Goal: Task Accomplishment & Management: Use online tool/utility

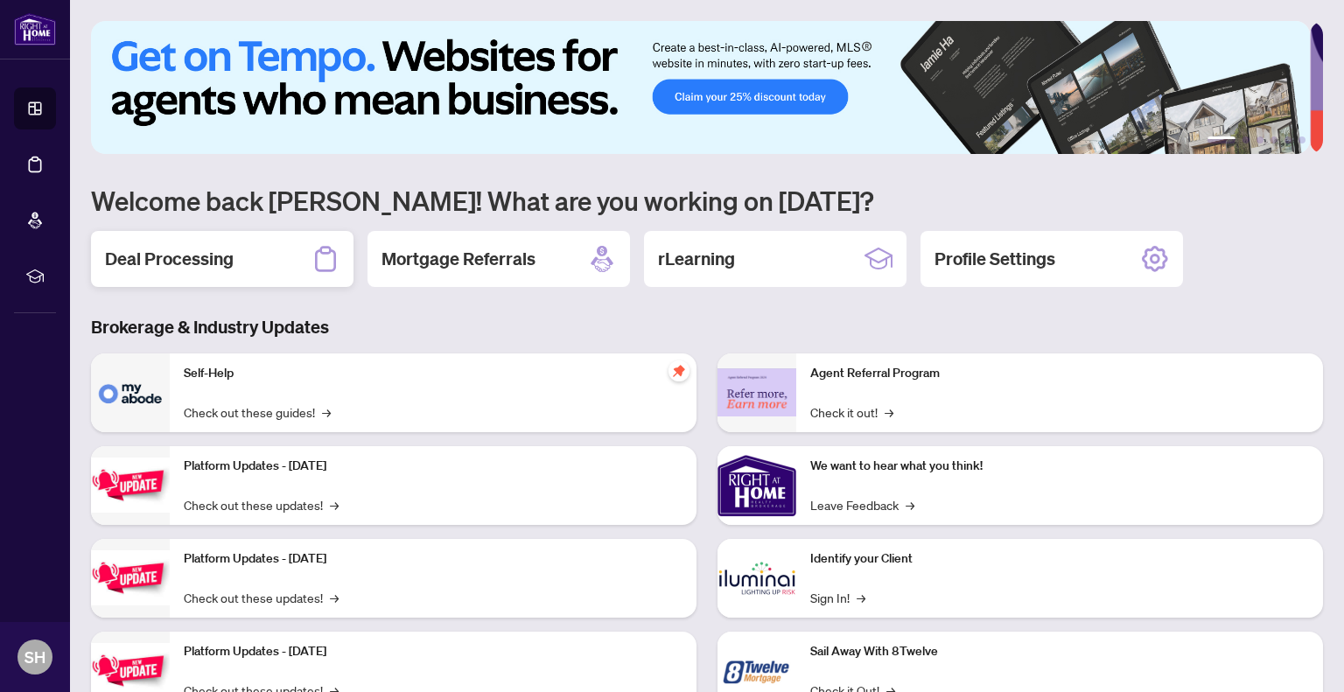
click at [156, 258] on h2 "Deal Processing" at bounding box center [169, 259] width 129 height 24
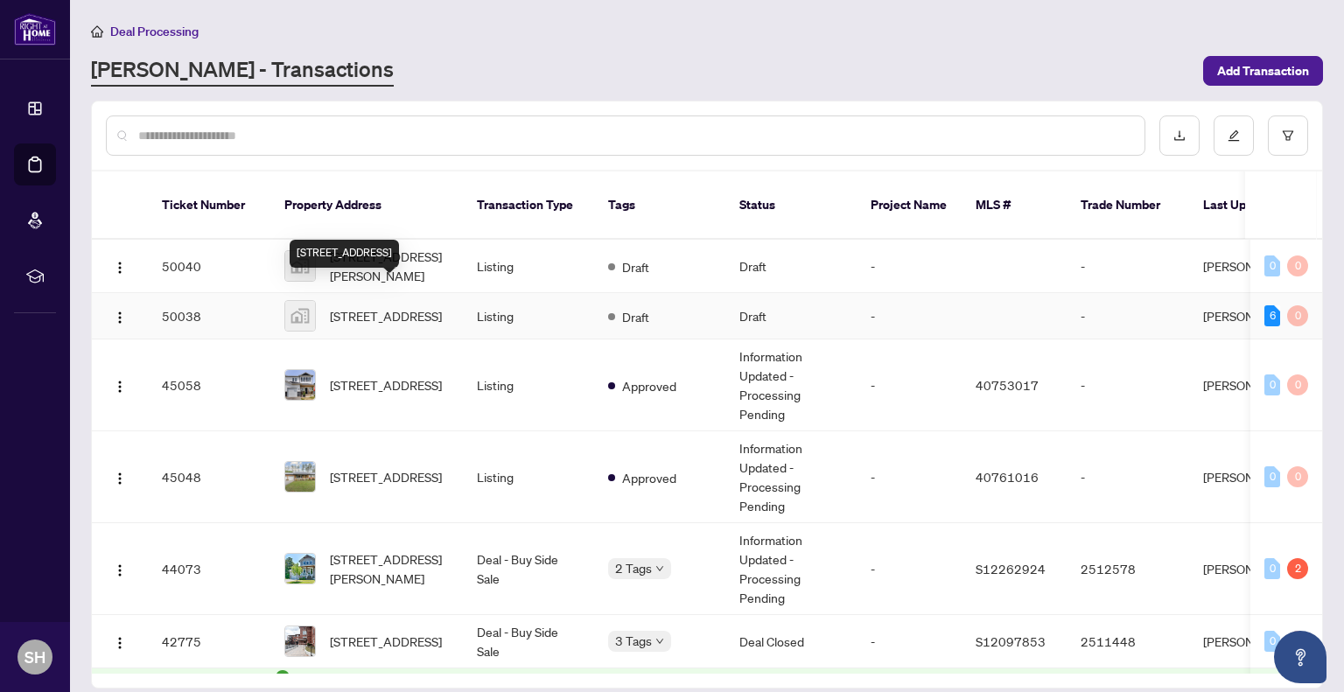
click at [373, 306] on span "[STREET_ADDRESS]" at bounding box center [386, 315] width 112 height 19
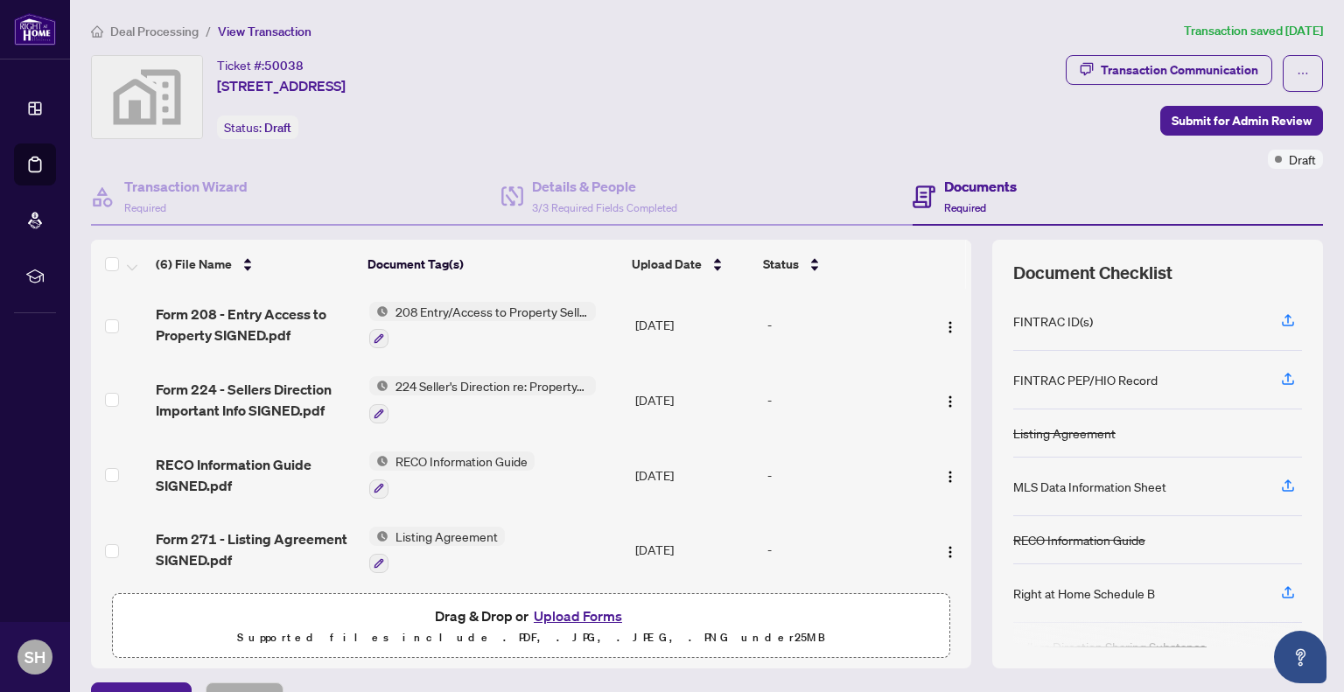
scroll to position [38, 0]
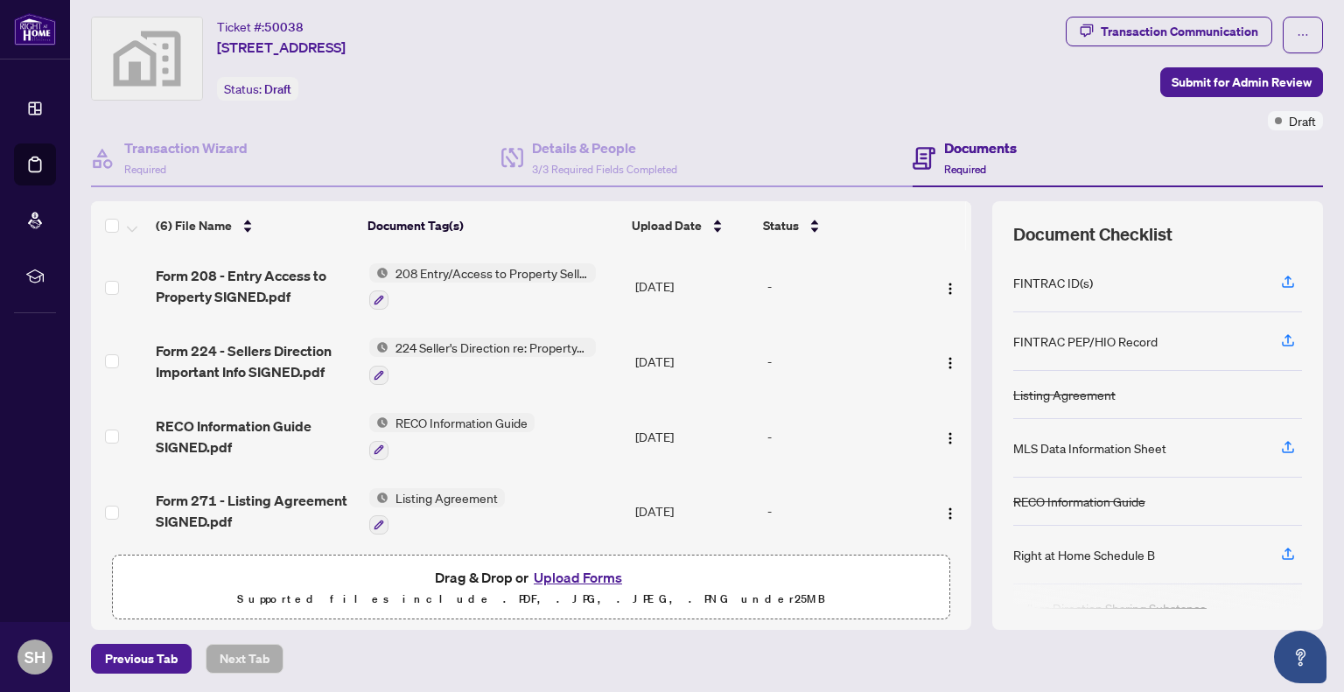
click at [276, 474] on td "Form 271 - Listing Agreement SIGNED.pdf" at bounding box center [255, 511] width 213 height 75
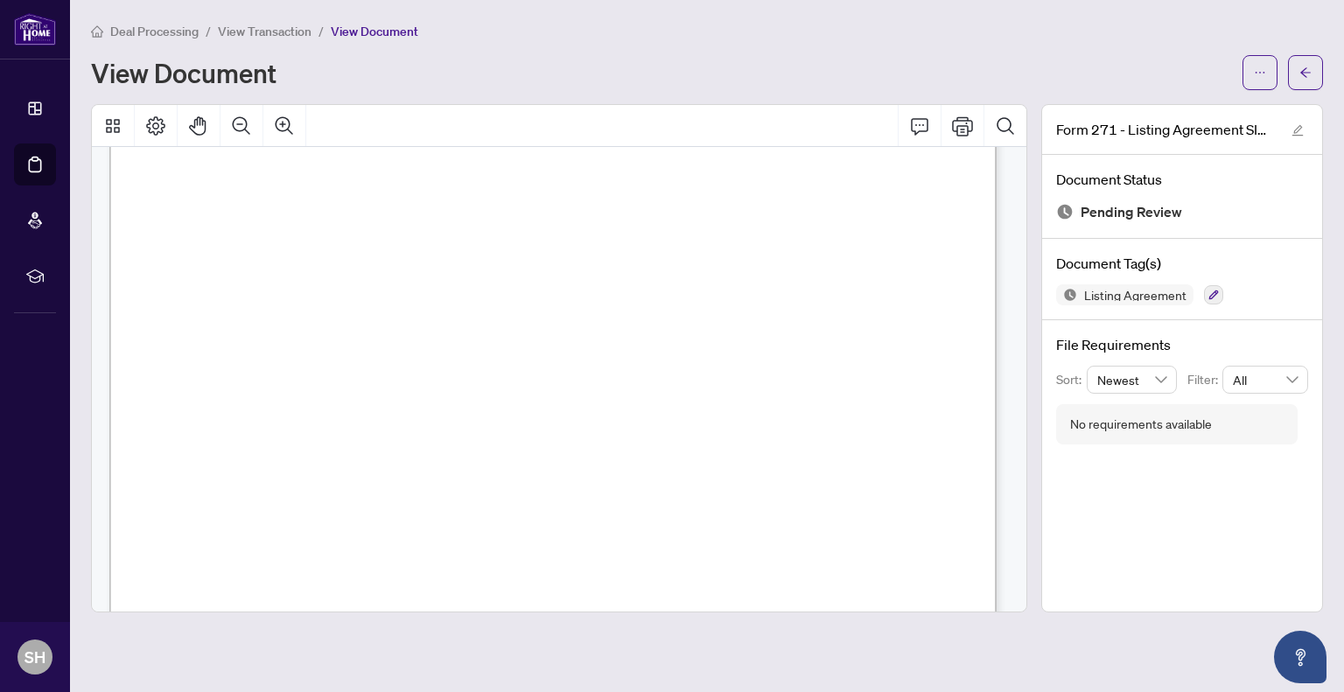
scroll to position [262, 0]
